Goal: Contribute content

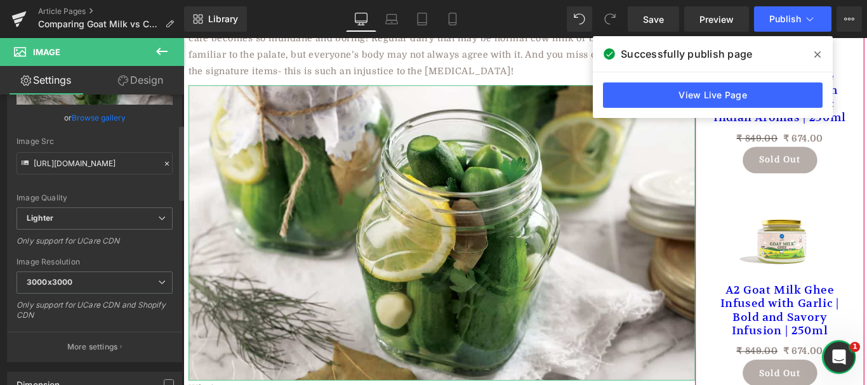
scroll to position [114, 0]
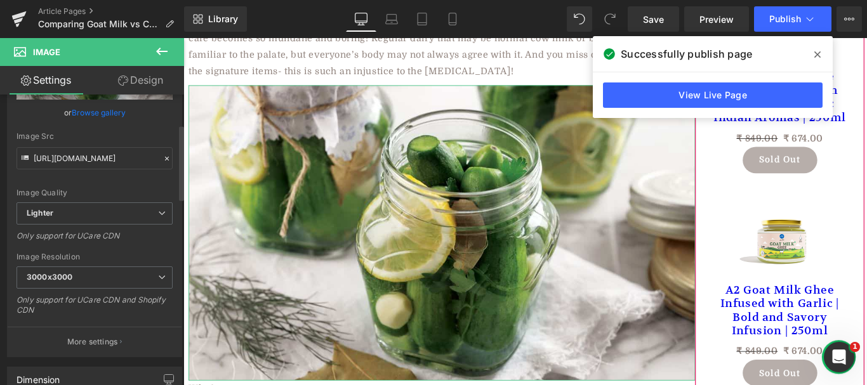
click at [175, 175] on div "[URL][DOMAIN_NAME] Replace Image Upload image or Browse gallery Image Src [URL]…" at bounding box center [95, 192] width 174 height 330
click at [162, 121] on div "Image Quality Lighter Lightest Lighter Lighter Lightest Only support for UCare …" at bounding box center [95, 115] width 156 height 176
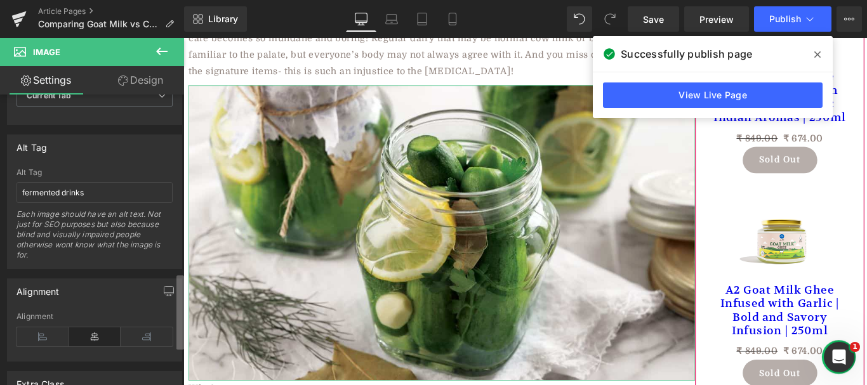
scroll to position [689, 0]
click at [176, 289] on div "Image [URL][DOMAIN_NAME] Replace Image Upload image or Browse gallery Image Src…" at bounding box center [92, 243] width 184 height 297
click at [101, 203] on input "fermented drinks" at bounding box center [95, 194] width 156 height 21
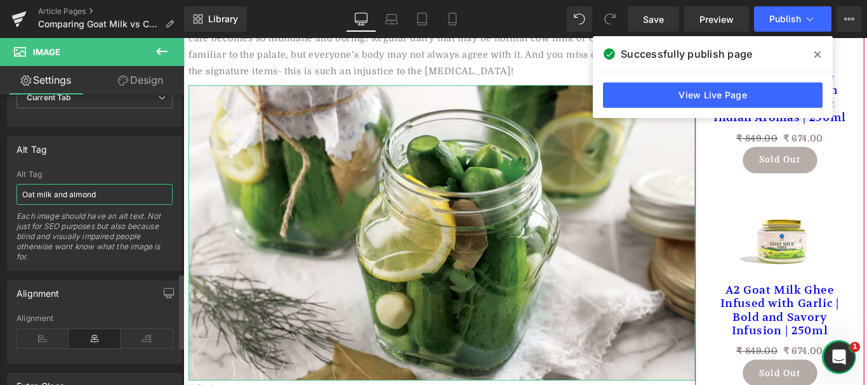
click at [81, 199] on input "Oat milk and almond" at bounding box center [95, 194] width 156 height 21
click at [124, 194] on input "Oat milk and almond" at bounding box center [95, 194] width 156 height 21
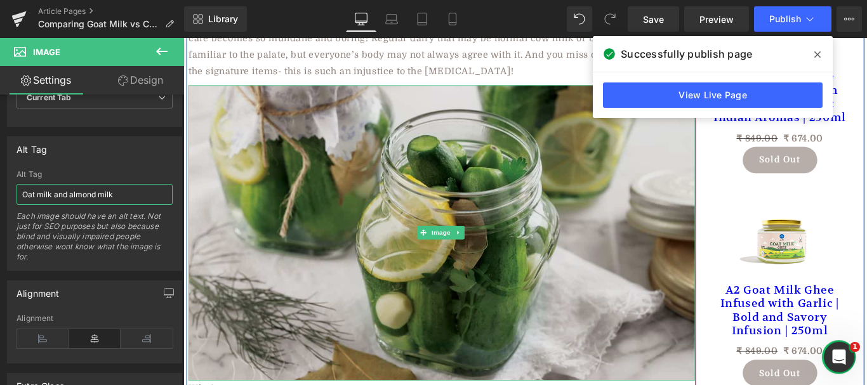
type input "Oat milk and almond milk"
click at [269, 191] on img at bounding box center [474, 257] width 570 height 332
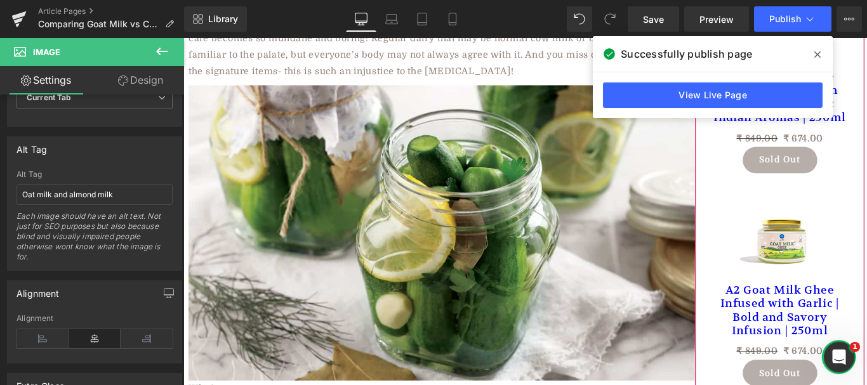
drag, startPoint x: 813, startPoint y: 50, endPoint x: 284, endPoint y: 111, distance: 533.1
click at [813, 50] on span at bounding box center [818, 54] width 20 height 20
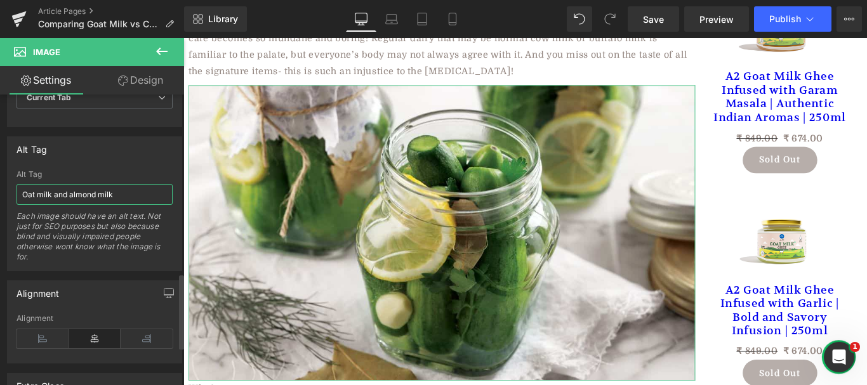
click at [147, 198] on input "Oat milk and almond milk" at bounding box center [95, 194] width 156 height 21
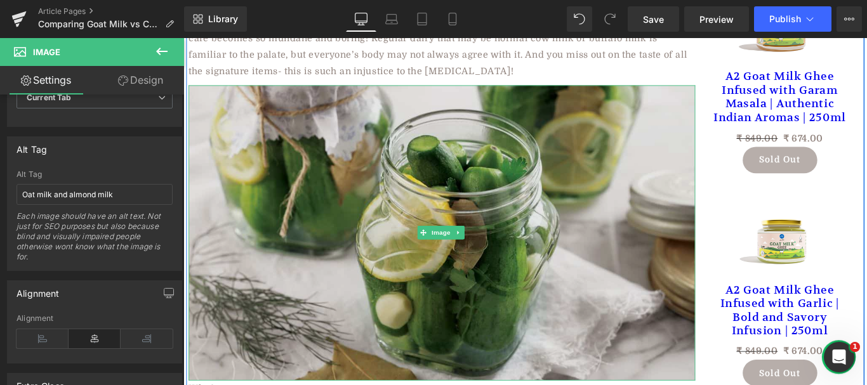
click at [389, 191] on img at bounding box center [474, 257] width 570 height 332
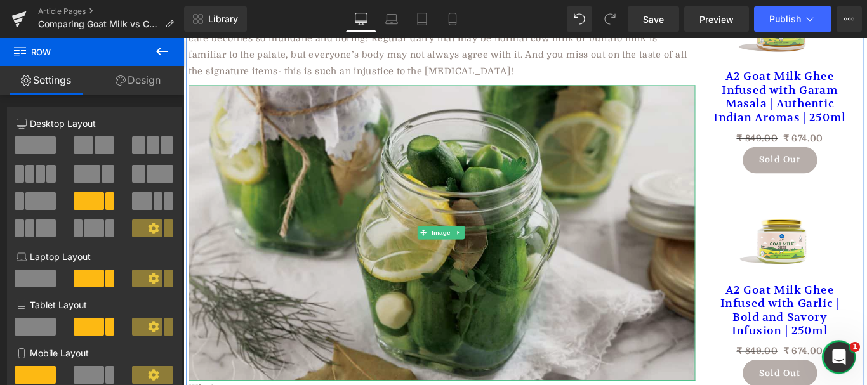
click at [439, 219] on img at bounding box center [474, 257] width 570 height 332
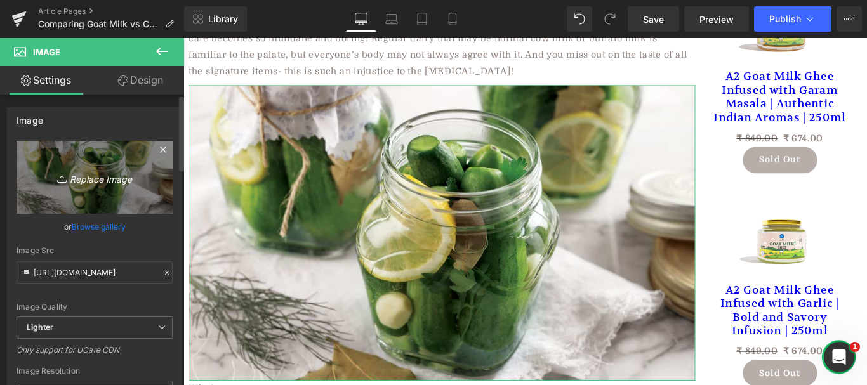
click at [101, 180] on icon "Replace Image" at bounding box center [95, 178] width 102 height 16
type input "C:\fakepath\l-intro-1741363537.jpg"
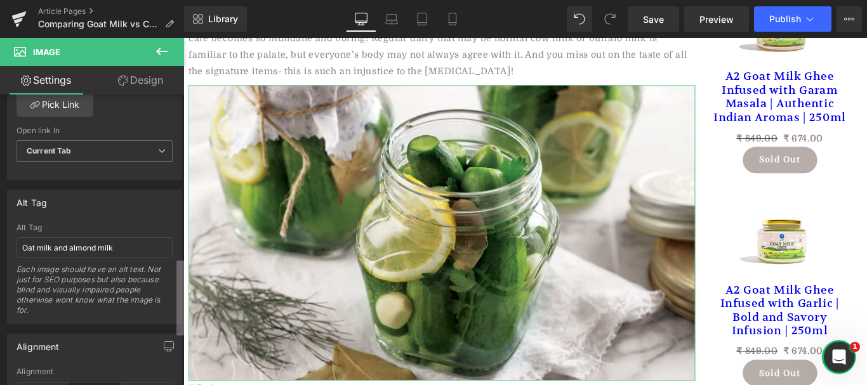
click at [182, 295] on b at bounding box center [181, 298] width 8 height 75
type input "[URL][DOMAIN_NAME]"
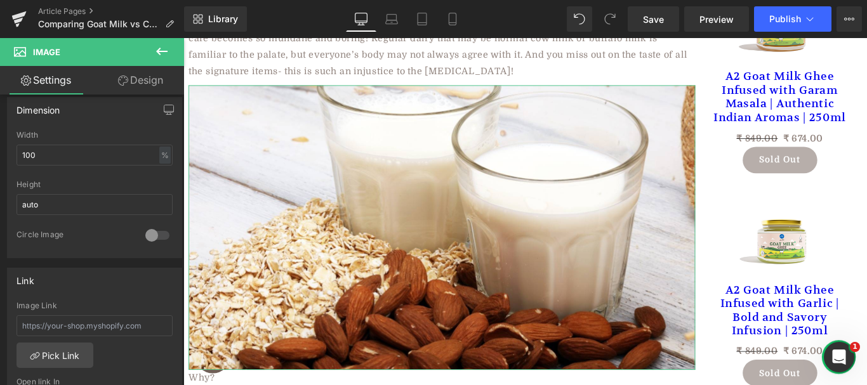
scroll to position [128, 0]
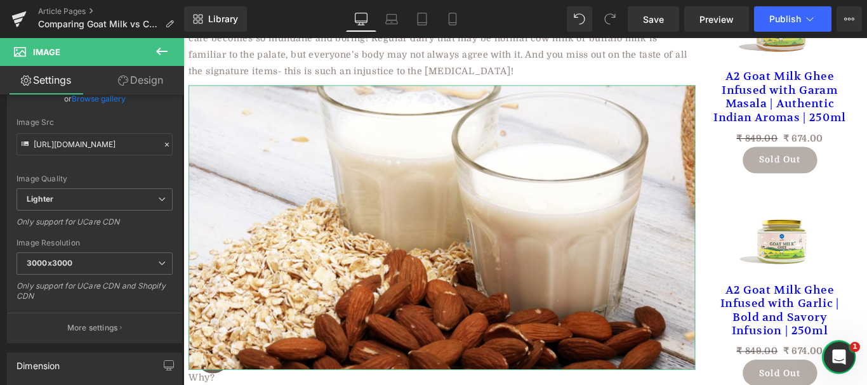
click at [182, 143] on b at bounding box center [181, 167] width 5 height 74
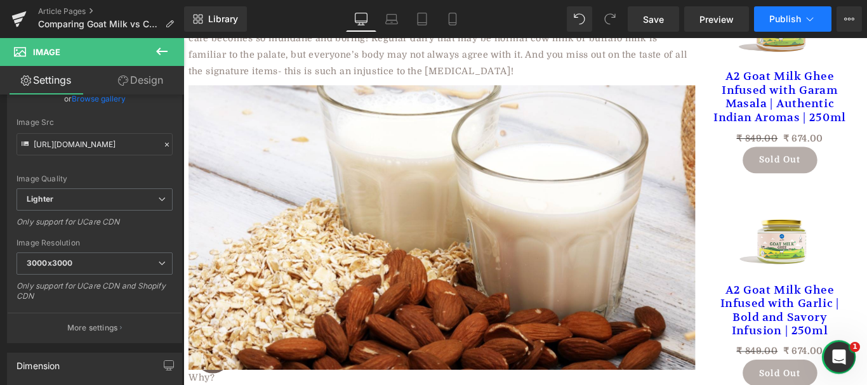
click at [789, 17] on span "Publish" at bounding box center [786, 19] width 32 height 10
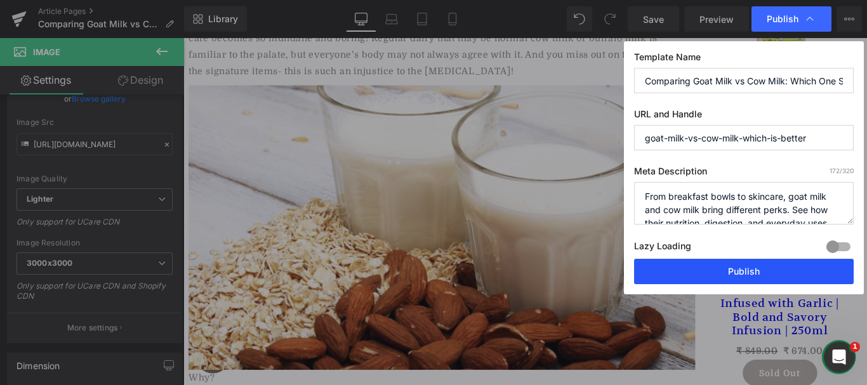
click at [689, 269] on button "Publish" at bounding box center [744, 271] width 220 height 25
